Goal: Book appointment/travel/reservation

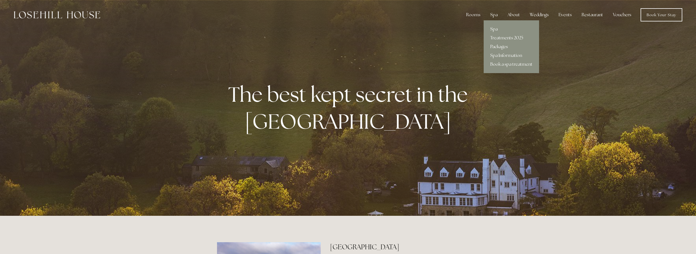
click at [501, 44] on link "Packages" at bounding box center [511, 46] width 55 height 9
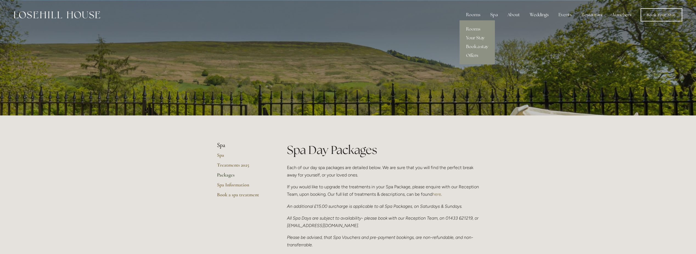
click at [472, 36] on link "Your Stay" at bounding box center [477, 37] width 35 height 9
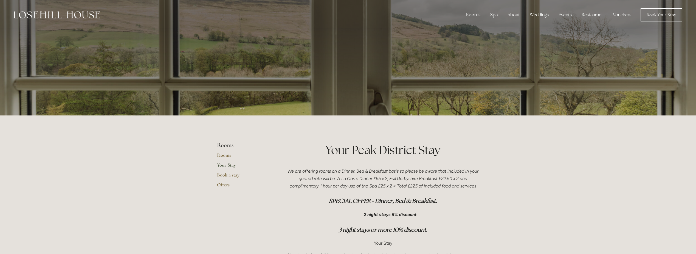
click at [236, 166] on link "Your Stay" at bounding box center [243, 167] width 52 height 10
click at [232, 173] on link "Book a stay" at bounding box center [243, 177] width 52 height 10
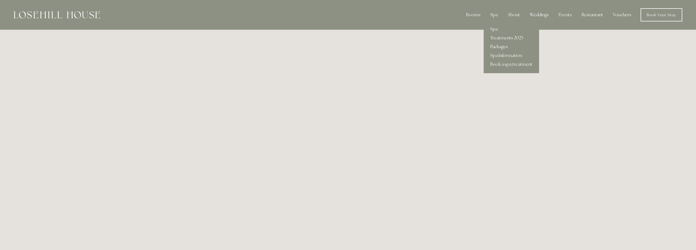
click at [493, 47] on link "Packages" at bounding box center [511, 46] width 55 height 9
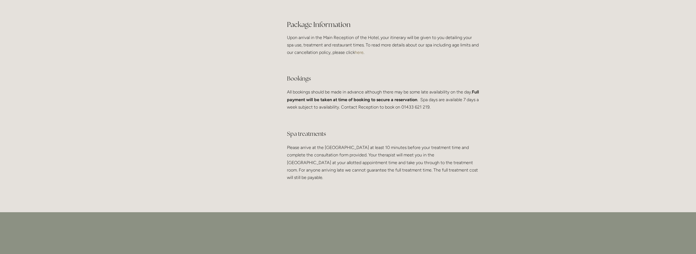
scroll to position [1043, 0]
